Goal: Task Accomplishment & Management: Manage account settings

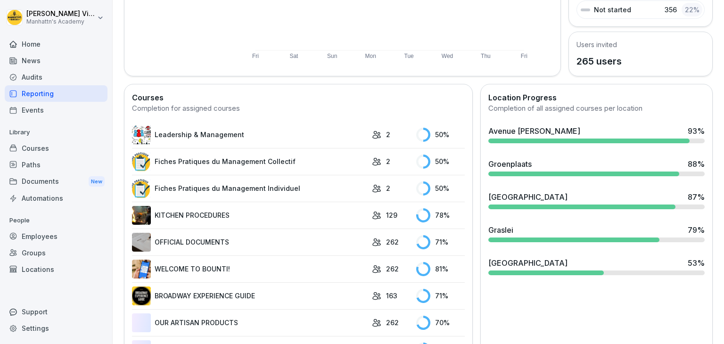
scroll to position [190, 0]
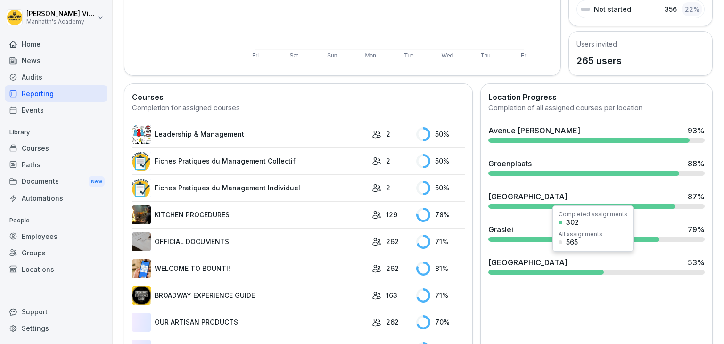
click at [515, 262] on div "Brugge 53 %" at bounding box center [596, 262] width 216 height 11
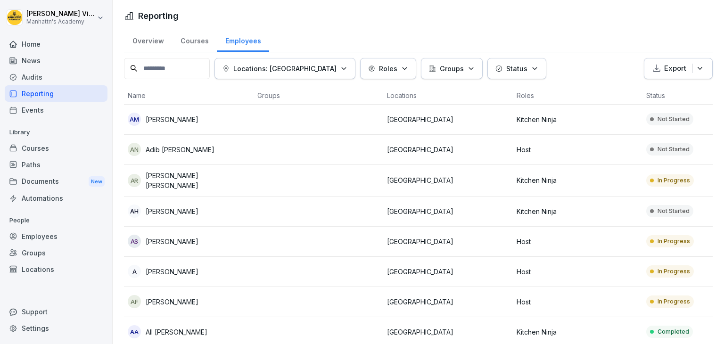
click at [136, 97] on th "Name" at bounding box center [189, 96] width 130 height 18
click at [145, 94] on th "Name" at bounding box center [189, 96] width 130 height 18
click at [38, 43] on div "Home" at bounding box center [56, 44] width 103 height 16
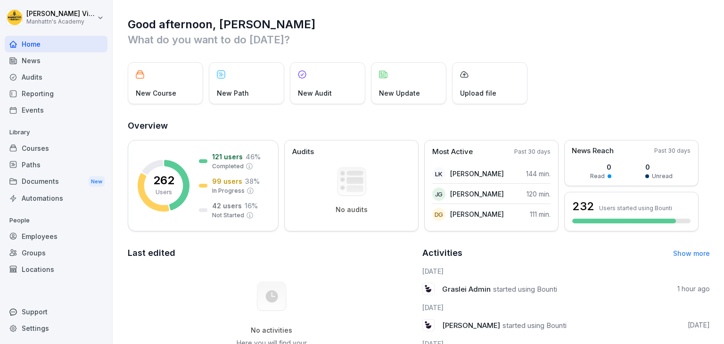
click at [39, 237] on div "Employees" at bounding box center [56, 236] width 103 height 16
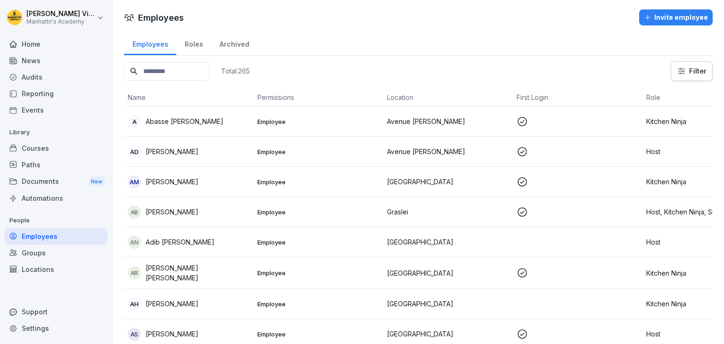
click at [677, 21] on div "Invite employee" at bounding box center [676, 17] width 64 height 10
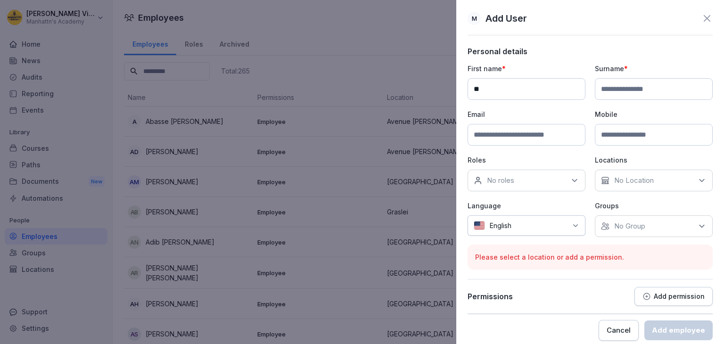
type input "*"
type input "****"
click at [635, 89] on input at bounding box center [654, 89] width 118 height 22
type input "********"
click at [557, 138] on input at bounding box center [526, 135] width 118 height 22
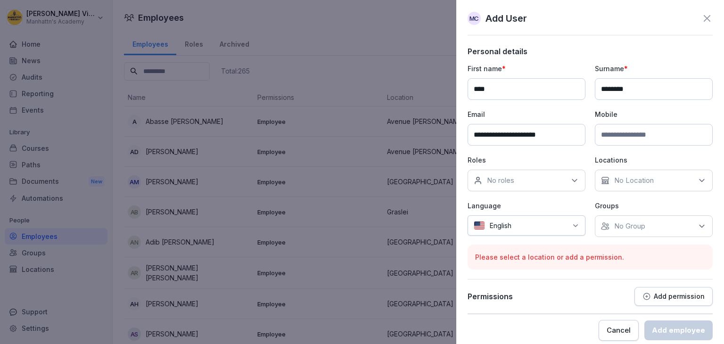
click at [544, 134] on input "**********" at bounding box center [526, 135] width 118 height 22
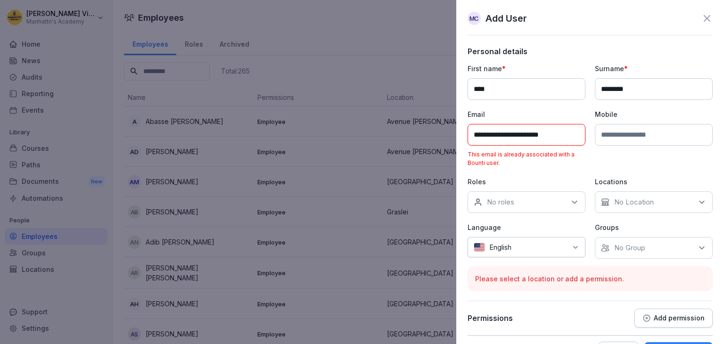
type input "**********"
click at [701, 17] on icon at bounding box center [706, 18] width 11 height 11
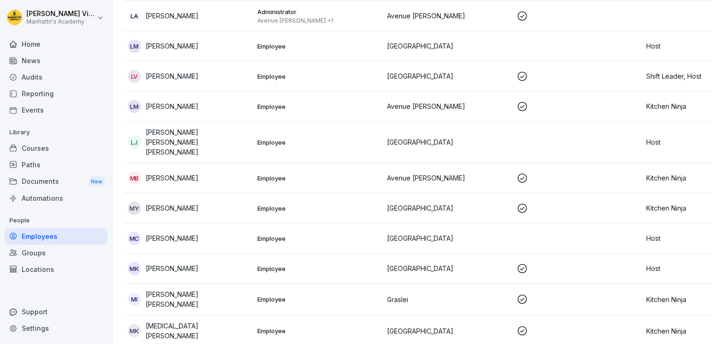
scroll to position [4056, 0]
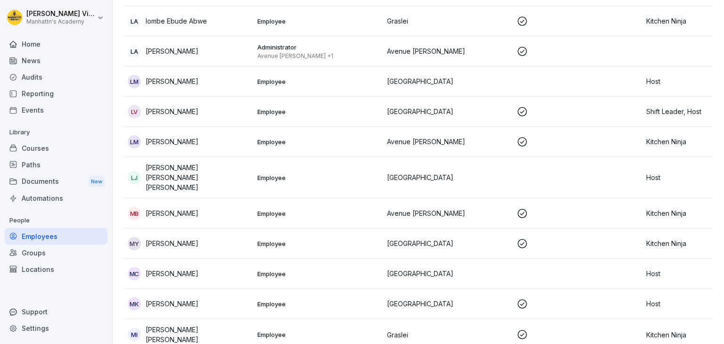
click at [172, 269] on p "[PERSON_NAME]" at bounding box center [172, 274] width 53 height 10
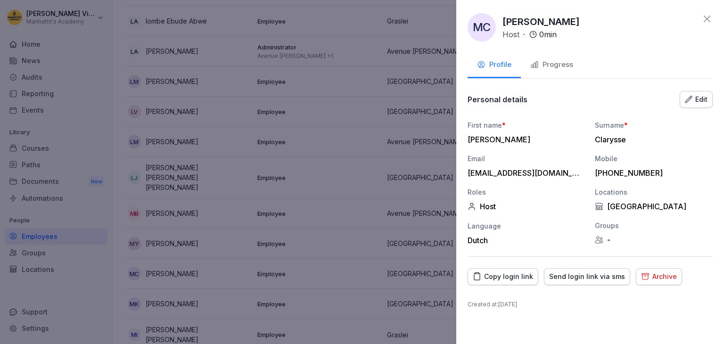
click at [579, 278] on div "Send login link via sms" at bounding box center [587, 276] width 76 height 10
click at [512, 275] on div "Copy login link" at bounding box center [503, 276] width 60 height 10
click at [338, 106] on div at bounding box center [362, 172] width 724 height 344
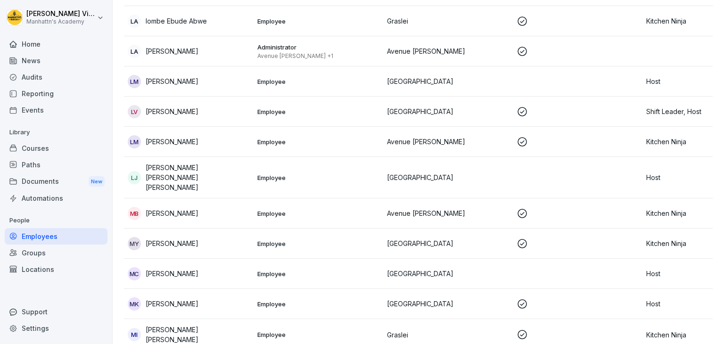
click at [338, 138] on p "Employee" at bounding box center [318, 142] width 122 height 8
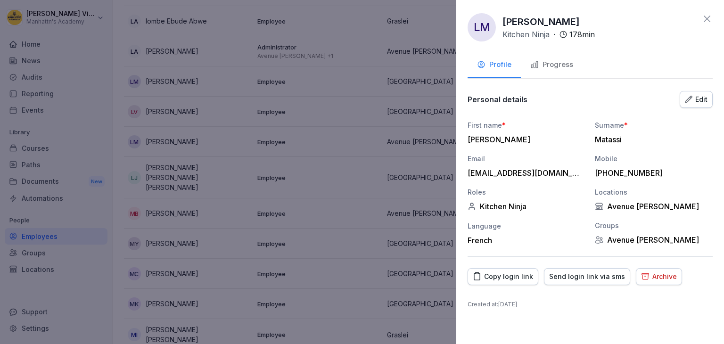
click at [338, 106] on div at bounding box center [362, 172] width 724 height 344
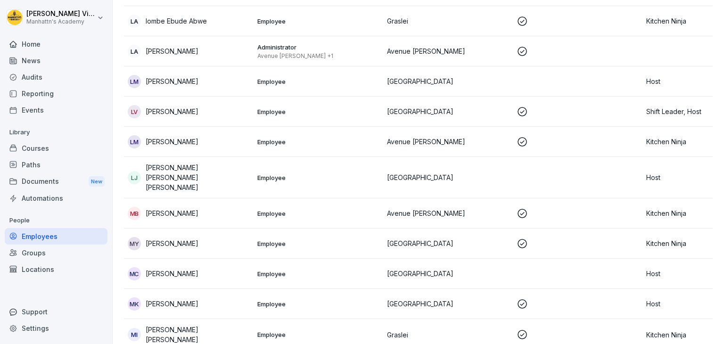
click at [338, 138] on p "Employee" at bounding box center [318, 142] width 122 height 8
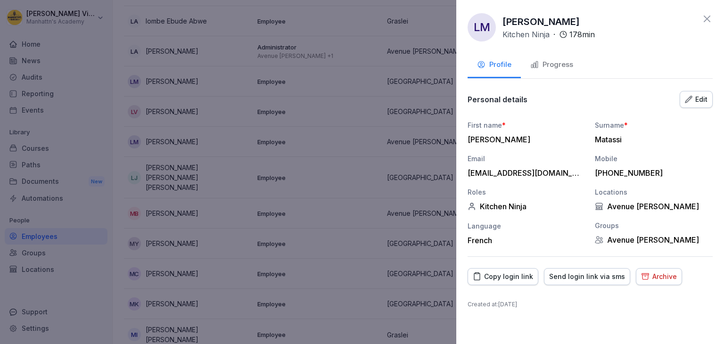
click at [366, 48] on div at bounding box center [362, 172] width 724 height 344
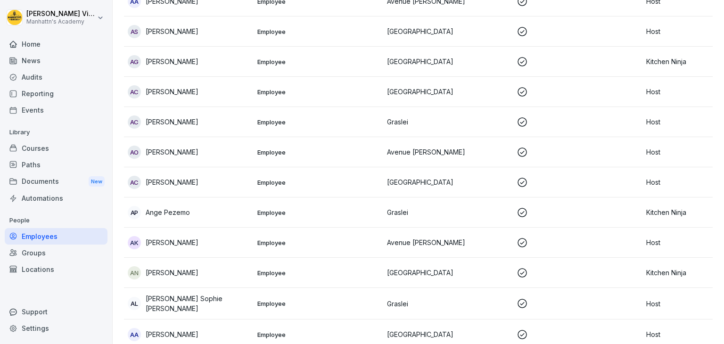
scroll to position [0, 0]
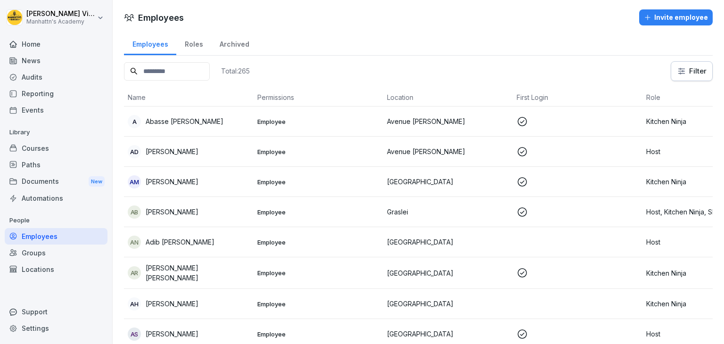
click at [33, 39] on div "Home" at bounding box center [56, 44] width 103 height 16
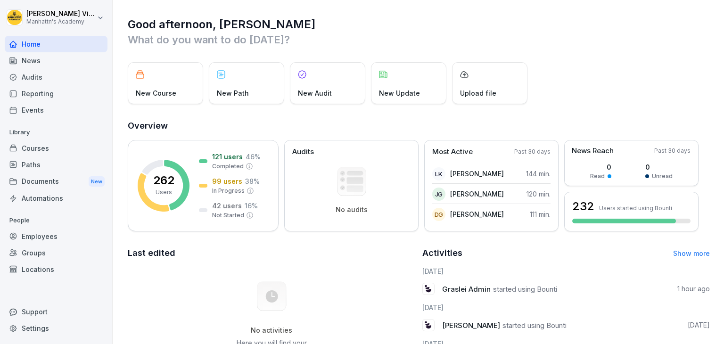
click at [36, 152] on div "Courses" at bounding box center [56, 148] width 103 height 16
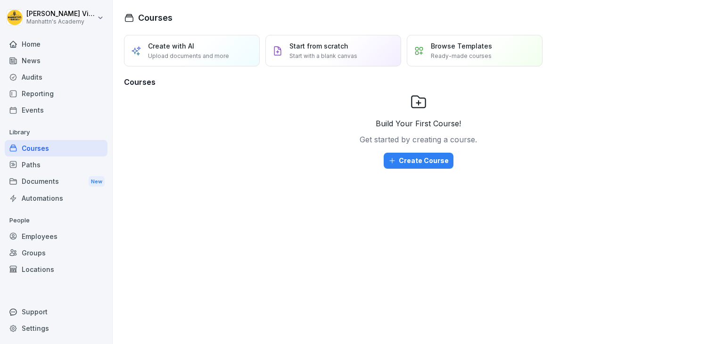
click at [36, 229] on div "Employees" at bounding box center [56, 236] width 103 height 16
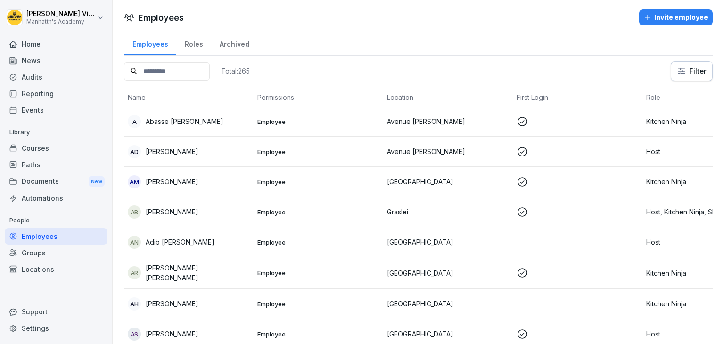
click at [37, 256] on div "Groups" at bounding box center [56, 253] width 103 height 16
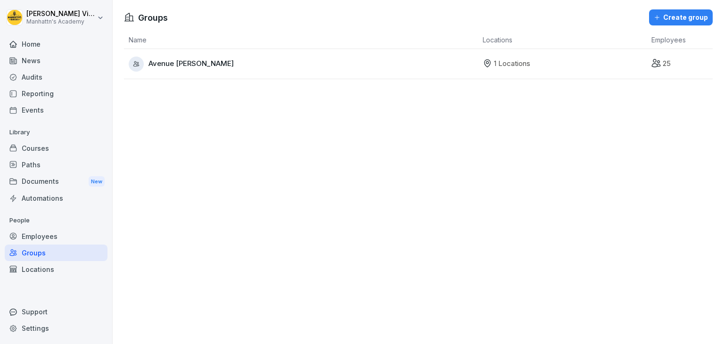
click at [40, 272] on div "Locations" at bounding box center [56, 269] width 103 height 16
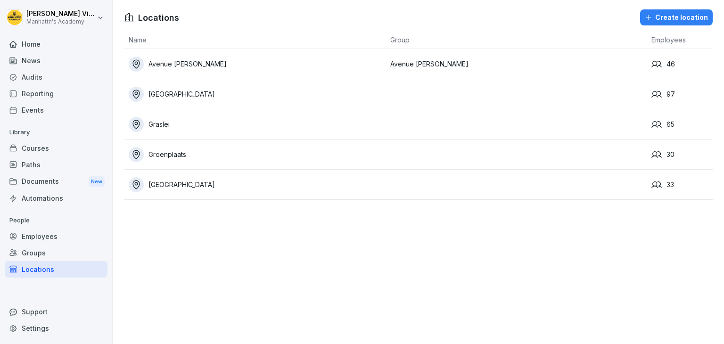
click at [158, 89] on div "[GEOGRAPHIC_DATA]" at bounding box center [257, 94] width 257 height 15
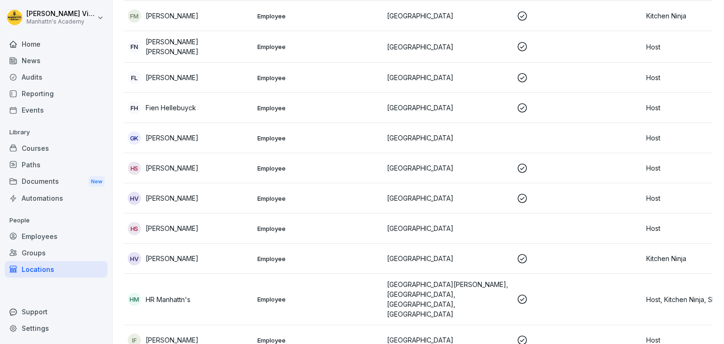
scroll to position [850, 0]
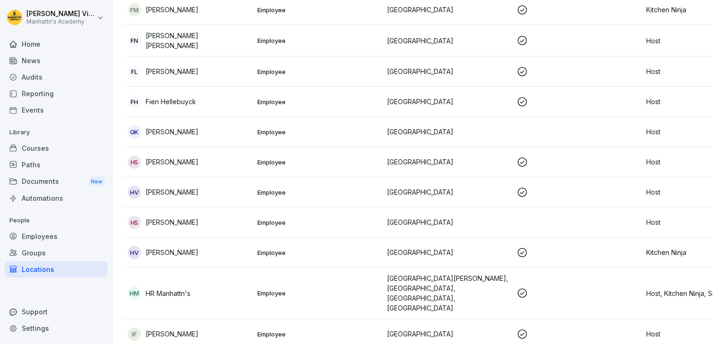
click at [166, 217] on p "[PERSON_NAME]" at bounding box center [172, 222] width 53 height 10
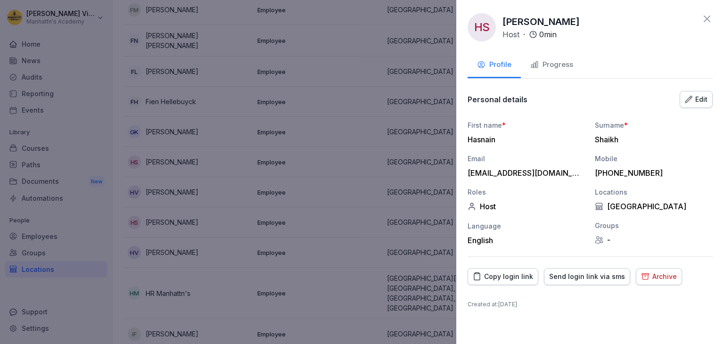
click at [458, 253] on div "HS [PERSON_NAME] Host · 0 min Profile Progress Personal details Edit First name…" at bounding box center [590, 172] width 268 height 344
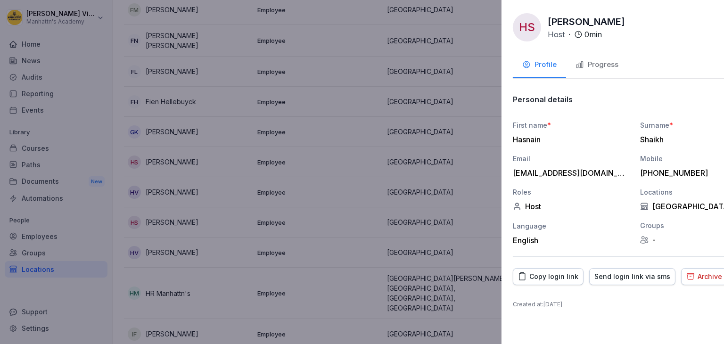
click at [362, 255] on div at bounding box center [362, 172] width 724 height 344
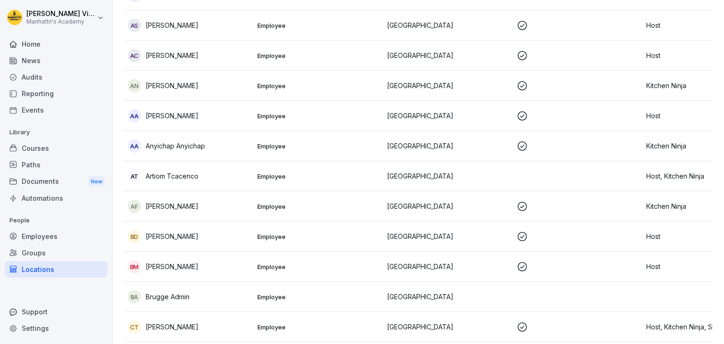
scroll to position [0, 0]
